Goal: Task Accomplishment & Management: Manage account settings

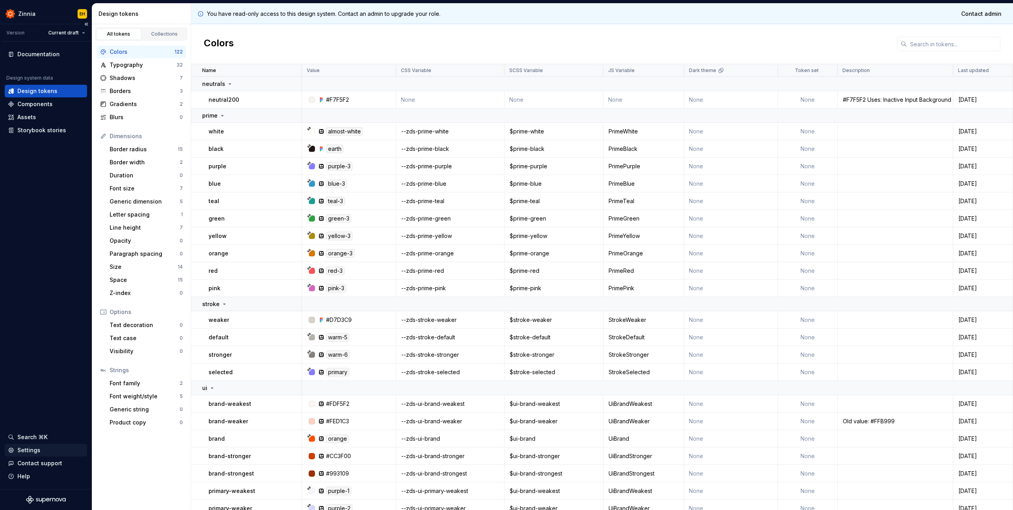
click at [30, 449] on div "Settings" at bounding box center [28, 450] width 23 height 8
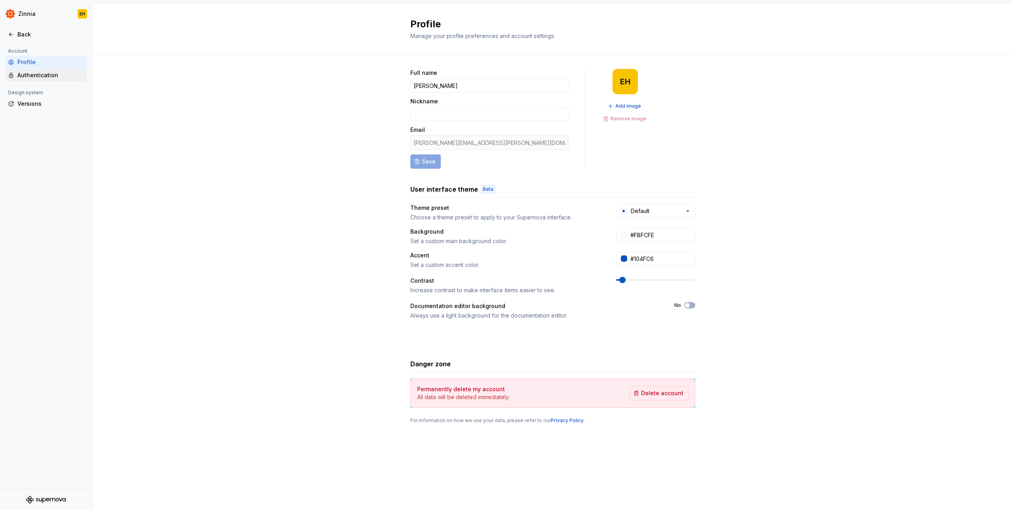
click at [30, 74] on div "Authentication" at bounding box center [50, 75] width 66 height 8
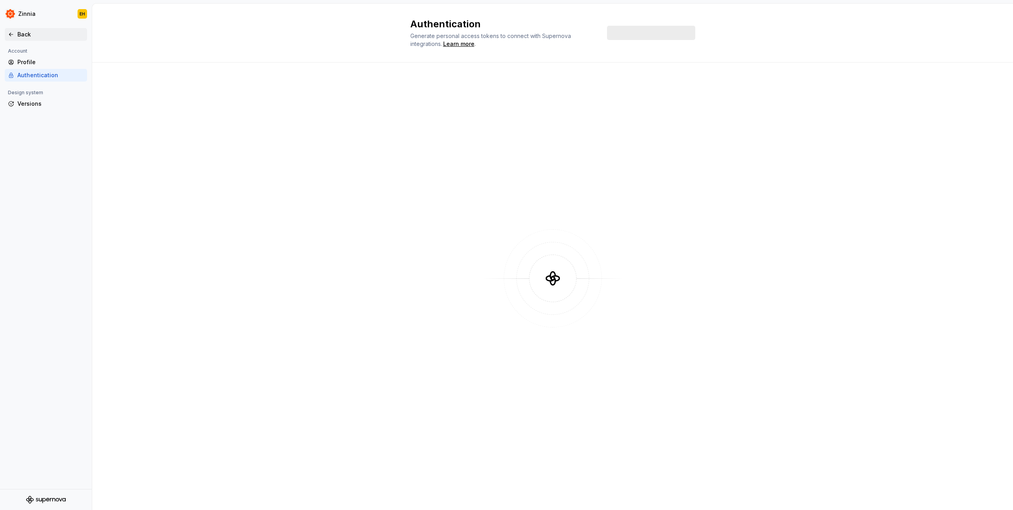
click at [10, 33] on icon at bounding box center [11, 34] width 4 height 3
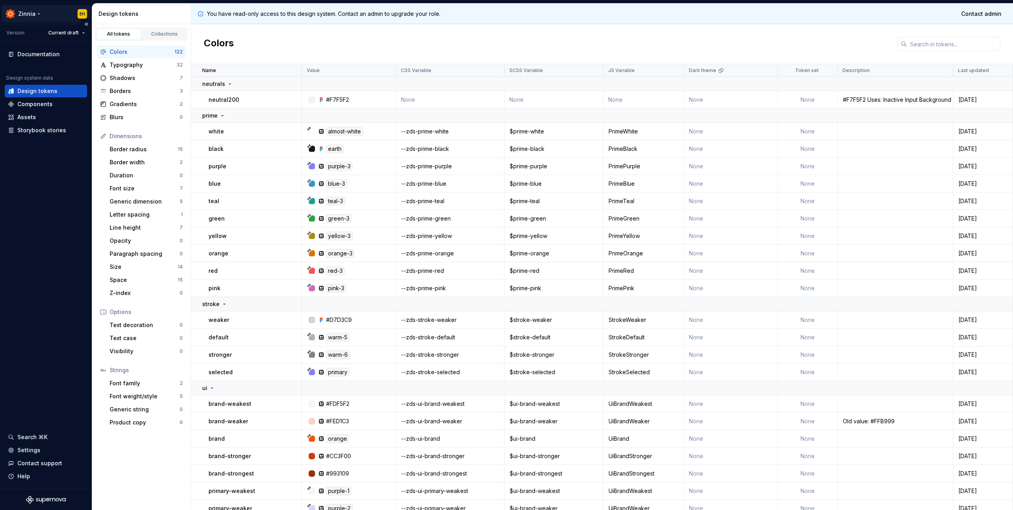
click at [29, 13] on html "Zinnia EH Version Current draft Documentation Design system data Design tokens …" at bounding box center [506, 255] width 1013 height 510
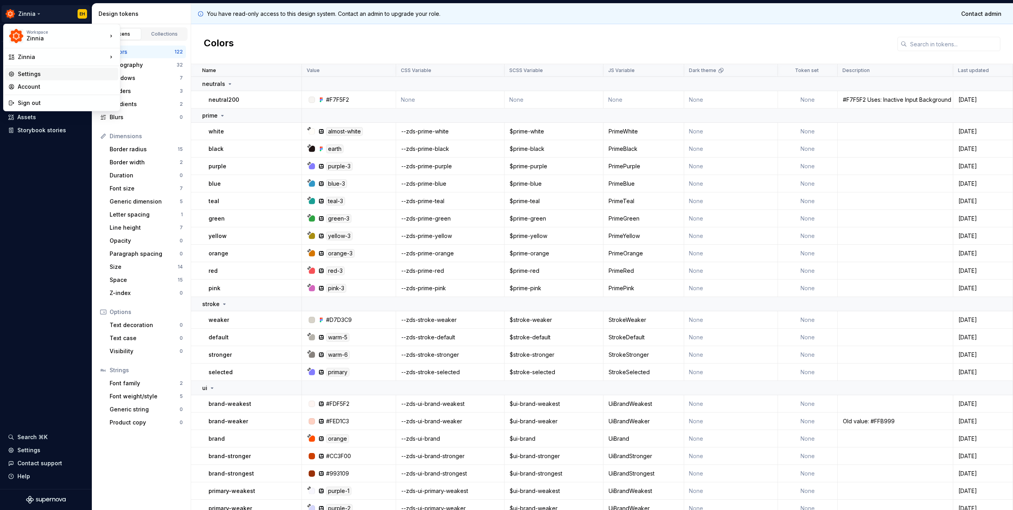
click at [36, 73] on div "Settings" at bounding box center [66, 74] width 97 height 8
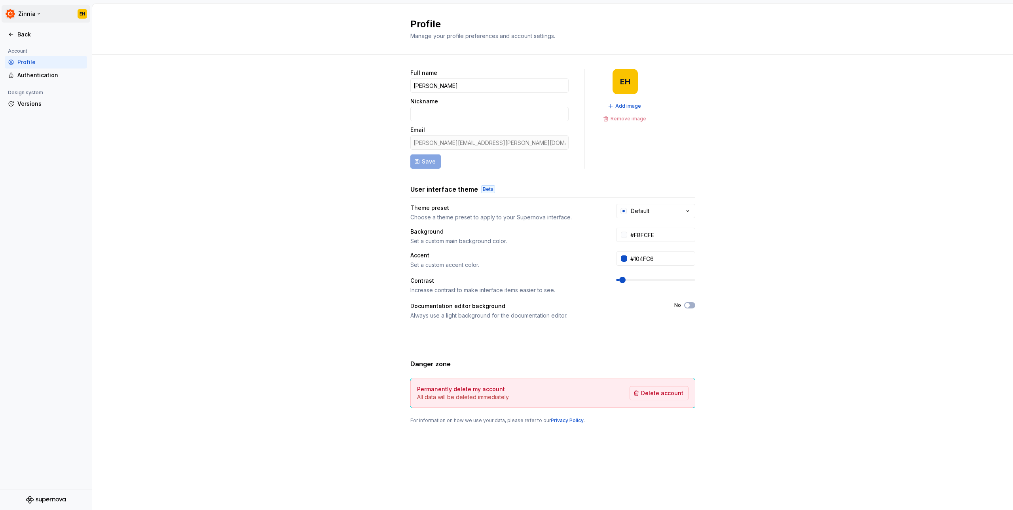
click at [32, 13] on html "Zinnia EH Back Account Profile Authentication Design system Versions Profile Ma…" at bounding box center [506, 255] width 1013 height 510
click at [30, 6] on html "Zinnia EH Back Account Profile Authentication Design system Versions Profile Ma…" at bounding box center [506, 255] width 1013 height 510
click at [30, 12] on html "Zinnia EH Back Account Profile Authentication Design system Versions Profile Ma…" at bounding box center [506, 255] width 1013 height 510
click at [32, 13] on html "Zinnia EH Back Account Profile Authentication Design system Versions Profile Ma…" at bounding box center [506, 255] width 1013 height 510
click at [20, 34] on div "Back" at bounding box center [50, 34] width 66 height 8
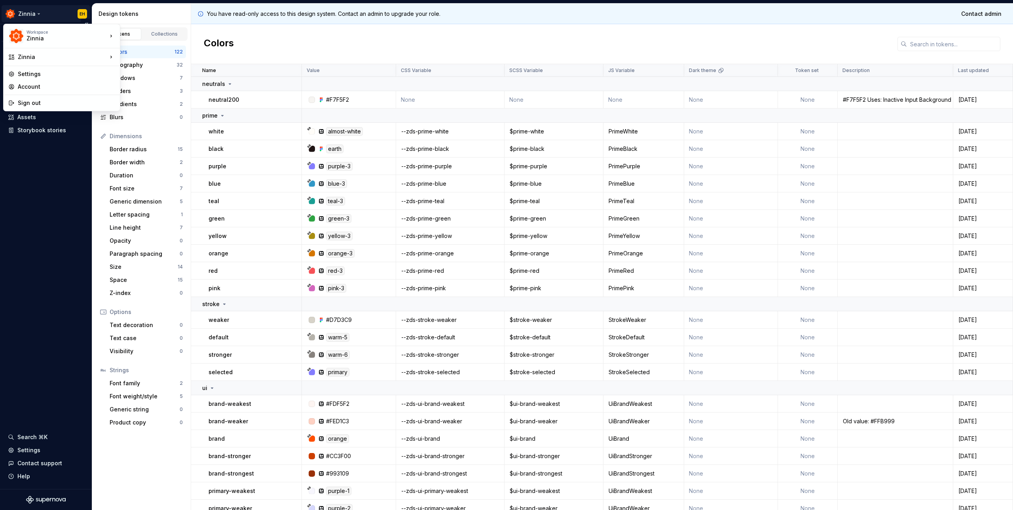
click at [26, 11] on html "Zinnia EH Version Current draft Documentation Design system data Design tokens …" at bounding box center [506, 255] width 1013 height 510
click at [36, 85] on div "Account" at bounding box center [66, 87] width 97 height 8
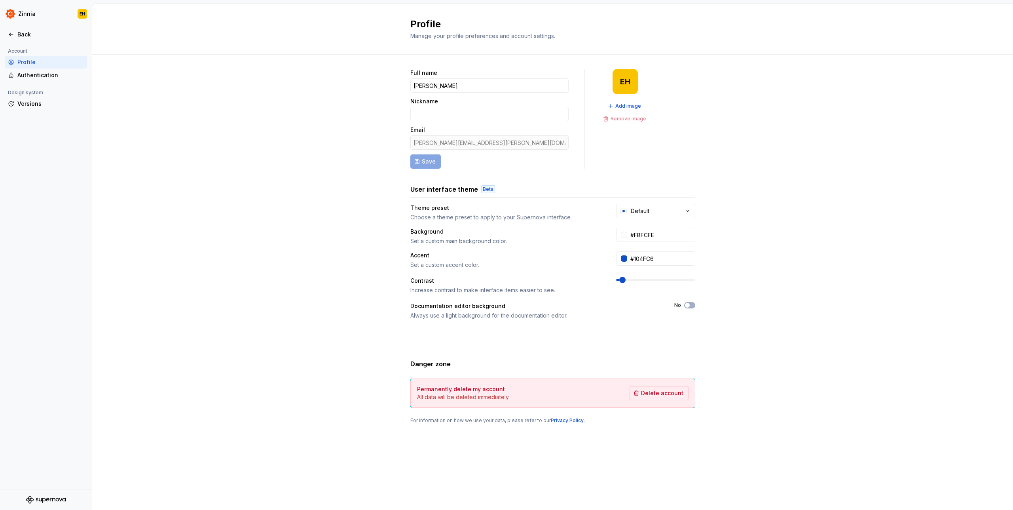
click at [210, 193] on div "Full name Emma Hays Nickname Email emma.hays@zapier.com Save EH Add image Remov…" at bounding box center [552, 254] width 921 height 399
click at [28, 17] on html "Zinnia EH Back Account Profile Authentication Design system Versions Profile Ma…" at bounding box center [506, 255] width 1013 height 510
drag, startPoint x: 234, startPoint y: 133, endPoint x: 223, endPoint y: 147, distance: 17.4
click at [234, 133] on html "Zinnia EH Back Account Profile Authentication Design system Versions Profile Ma…" at bounding box center [506, 255] width 1013 height 510
click at [49, 501] on icon "Supernova Logo" at bounding box center [46, 499] width 40 height 8
